Goal: Task Accomplishment & Management: Manage account settings

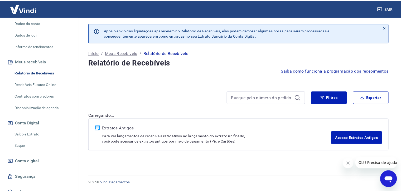
scroll to position [83, 0]
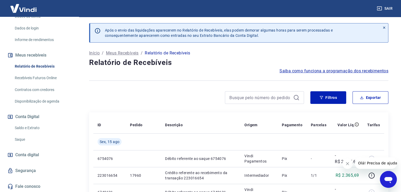
click at [43, 126] on link "Saldo e Extrato" at bounding box center [43, 128] width 60 height 11
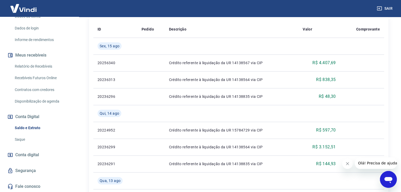
scroll to position [127, 0]
click at [23, 129] on link "Saldo e Extrato" at bounding box center [43, 128] width 60 height 11
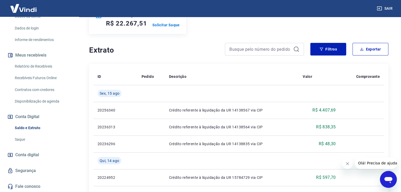
scroll to position [132, 0]
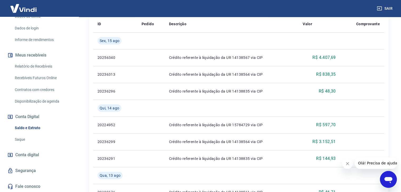
click at [17, 138] on link "Saque" at bounding box center [43, 139] width 60 height 11
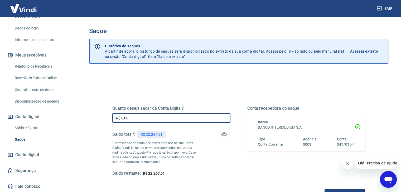
click at [137, 122] on input "R$ 0,00" at bounding box center [171, 118] width 118 height 10
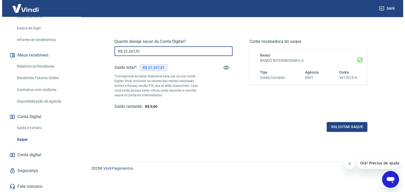
scroll to position [68, 0]
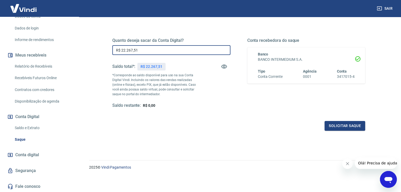
type input "R$ 22.267,51"
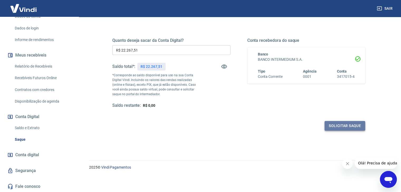
click at [344, 128] on button "Solicitar saque" at bounding box center [345, 126] width 41 height 10
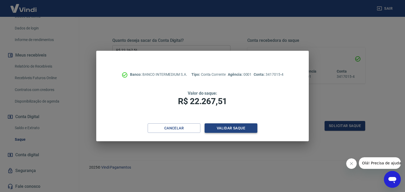
click at [233, 130] on button "Validar saque" at bounding box center [231, 129] width 53 height 10
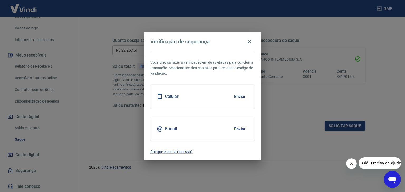
click at [239, 96] on button "Enviar" at bounding box center [239, 96] width 17 height 11
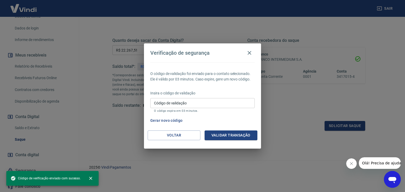
click at [227, 106] on input "Código de validação" at bounding box center [202, 103] width 104 height 10
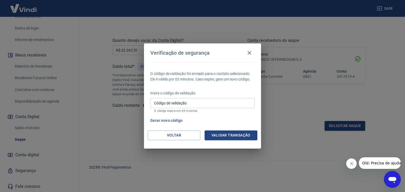
click at [180, 106] on input "Código de validação" at bounding box center [202, 103] width 104 height 10
click at [162, 120] on button "Gerar novo código" at bounding box center [166, 121] width 37 height 10
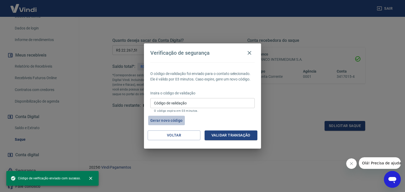
click at [170, 121] on button "Gerar novo código" at bounding box center [166, 121] width 37 height 10
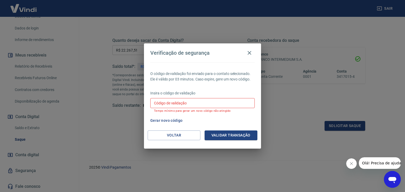
click at [201, 105] on input "Código de validação" at bounding box center [202, 103] width 104 height 10
type input "951151"
click at [229, 135] on button "Validar transação" at bounding box center [231, 136] width 53 height 10
